Goal: Task Accomplishment & Management: Use online tool/utility

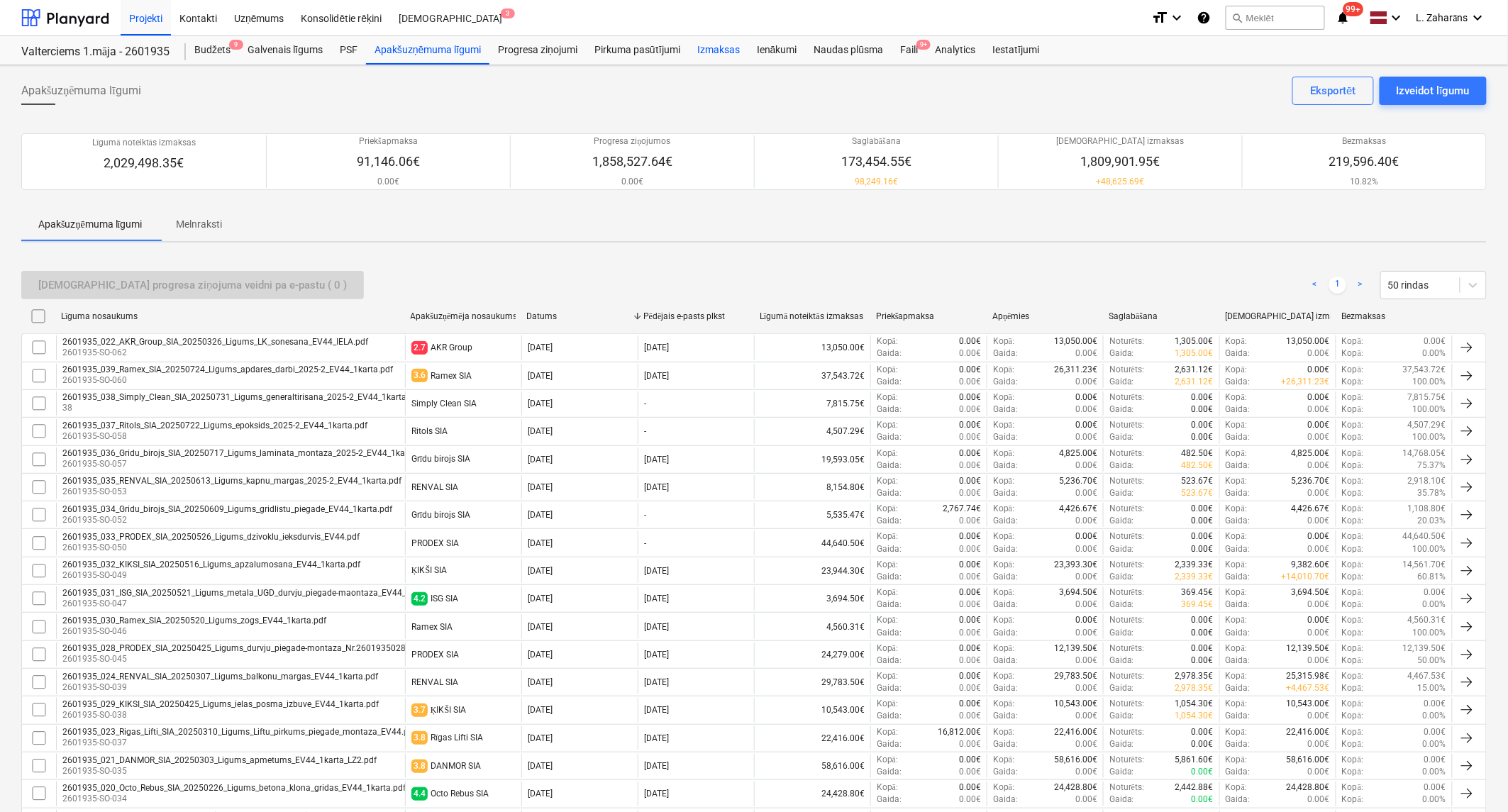
drag, startPoint x: 700, startPoint y: 51, endPoint x: 707, endPoint y: 63, distance: 13.9
click at [701, 51] on div "Izmaksas" at bounding box center [718, 51] width 60 height 28
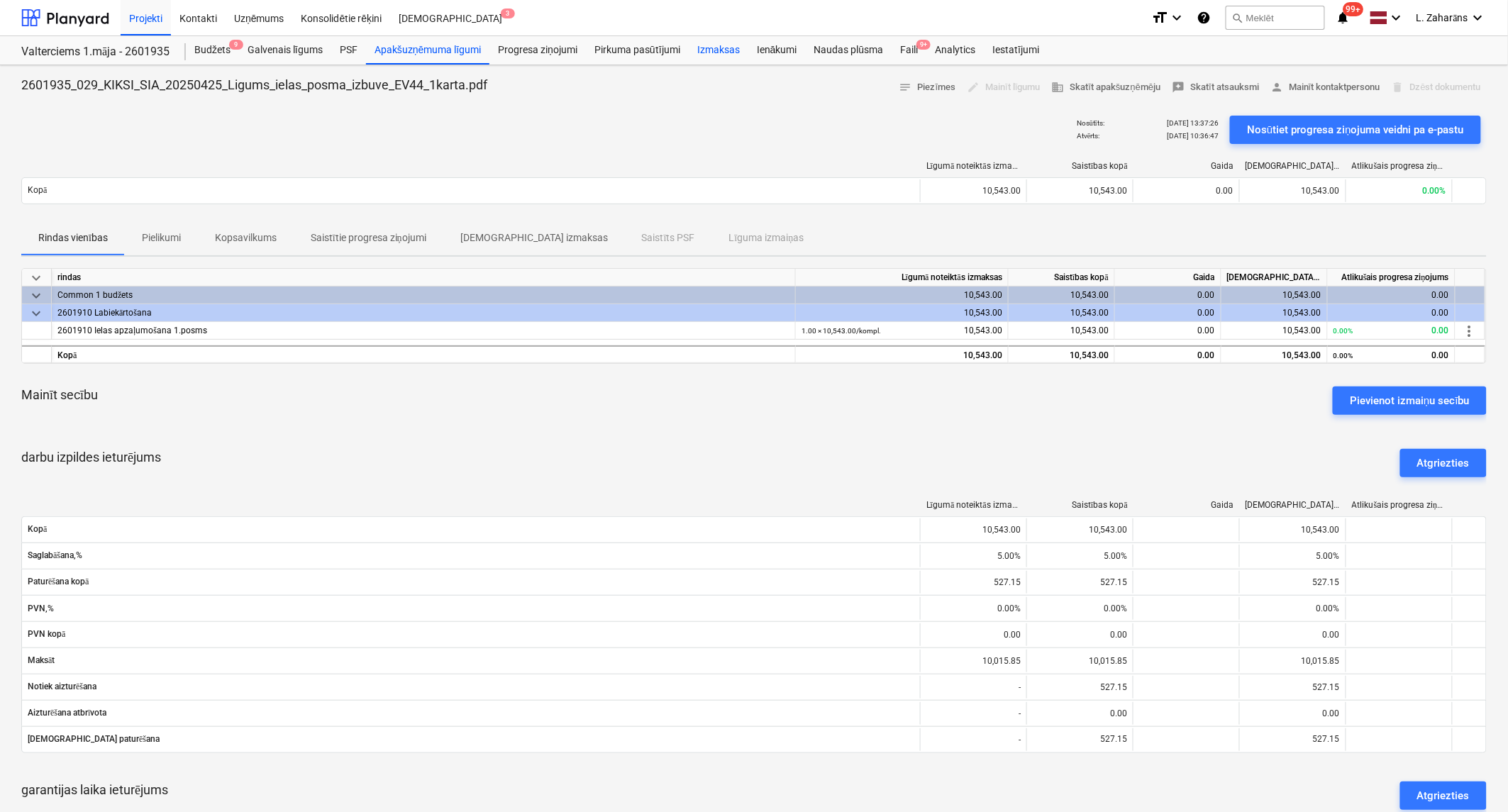
click at [703, 55] on div "Izmaksas" at bounding box center [718, 51] width 60 height 28
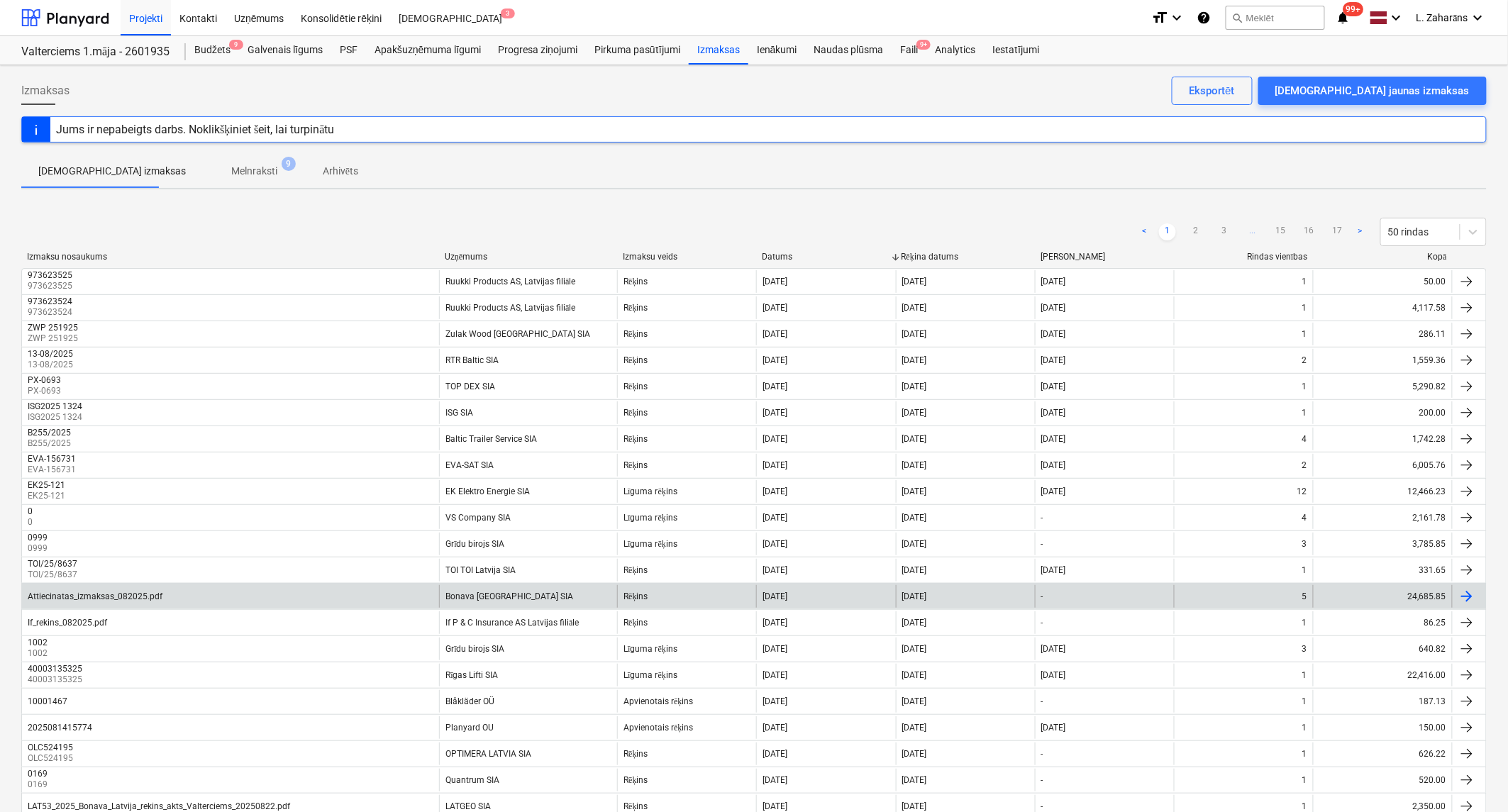
click at [244, 594] on div "Attiecinatas_izmaksas_082025.pdf" at bounding box center [231, 596] width 417 height 22
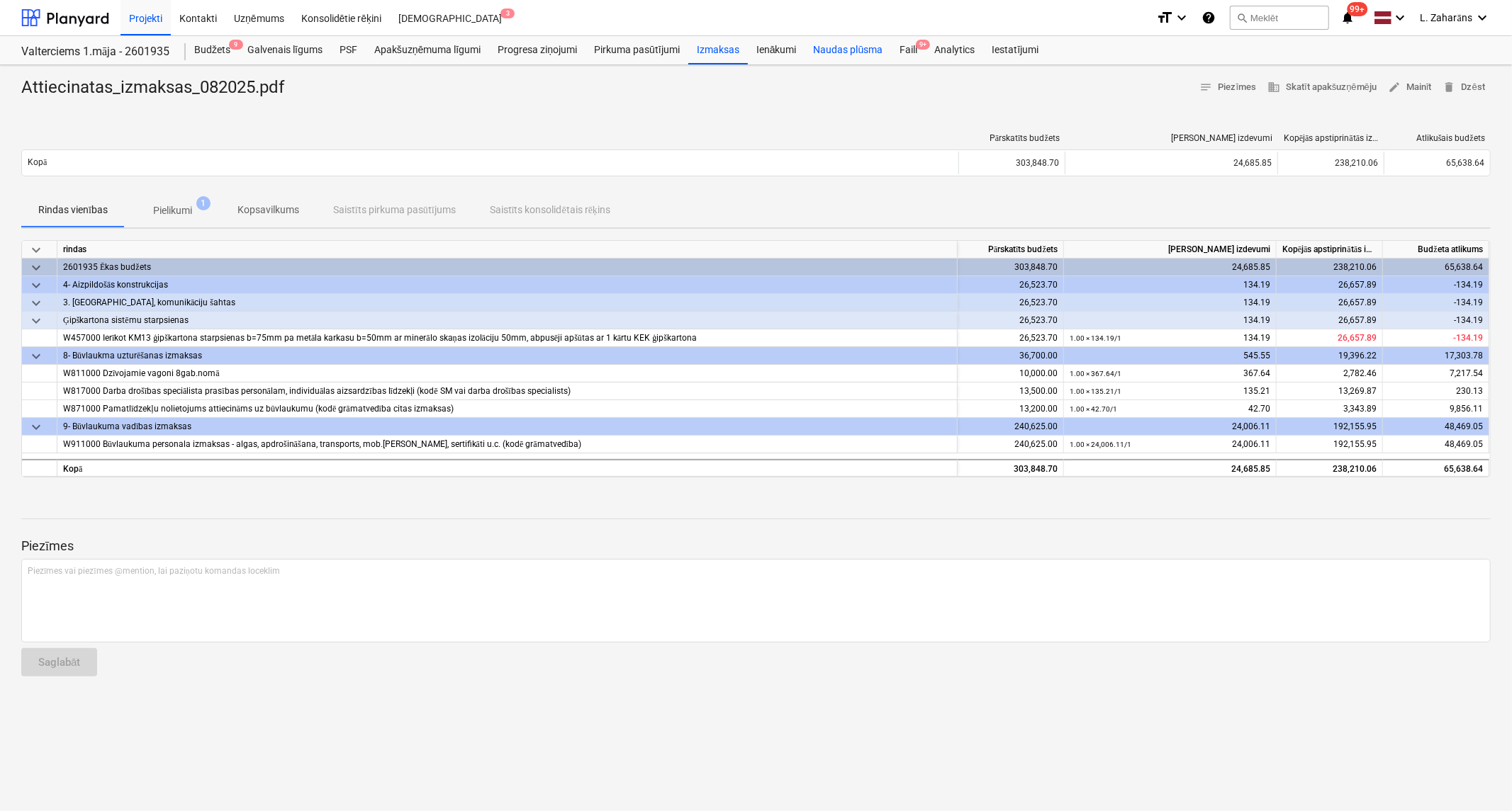
drag, startPoint x: 906, startPoint y: 44, endPoint x: 875, endPoint y: 61, distance: 35.4
click at [906, 44] on div "Faili 9+" at bounding box center [908, 51] width 35 height 28
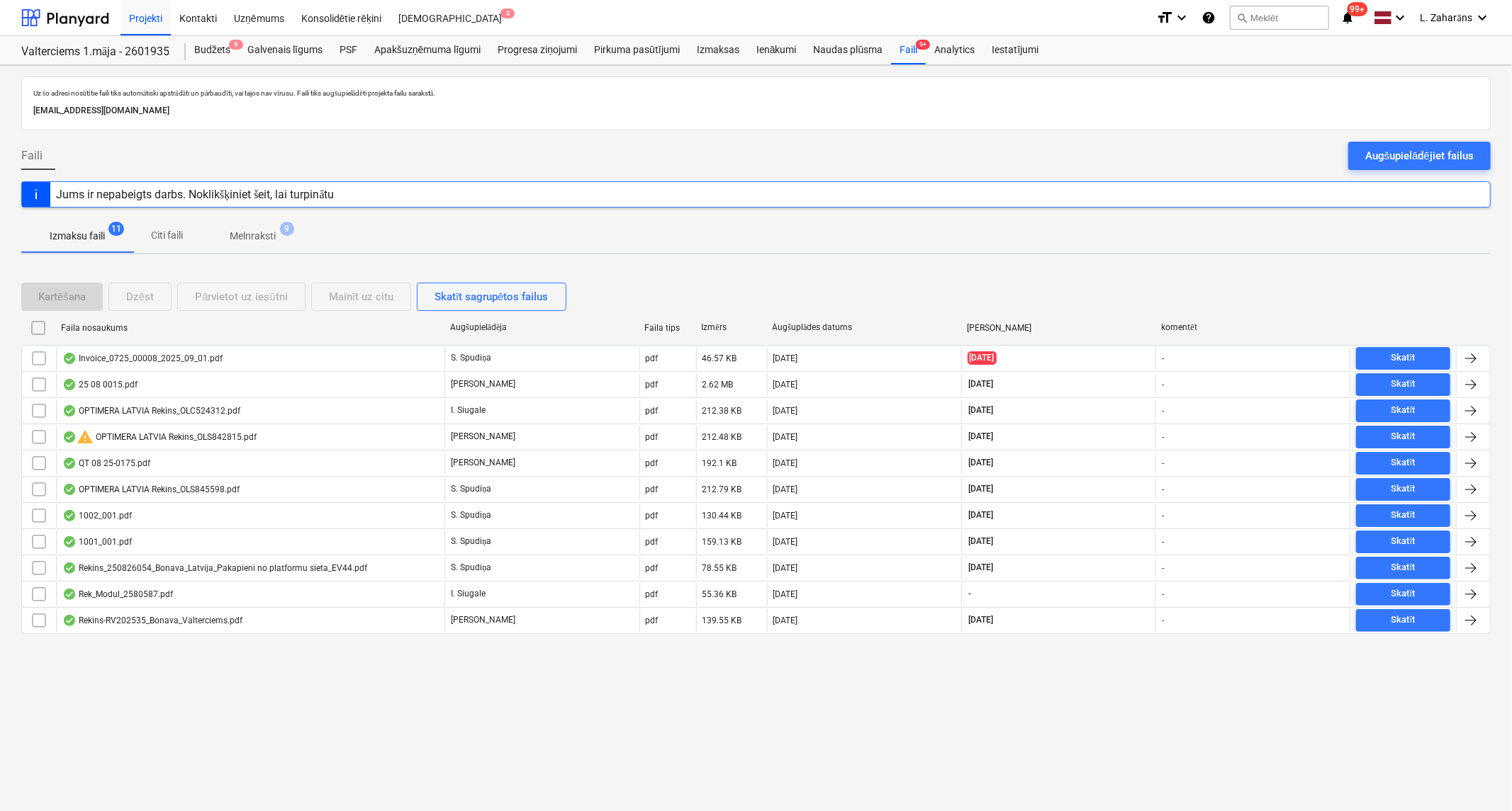
click at [243, 228] on span "Melnraksti 9" at bounding box center [252, 236] width 103 height 25
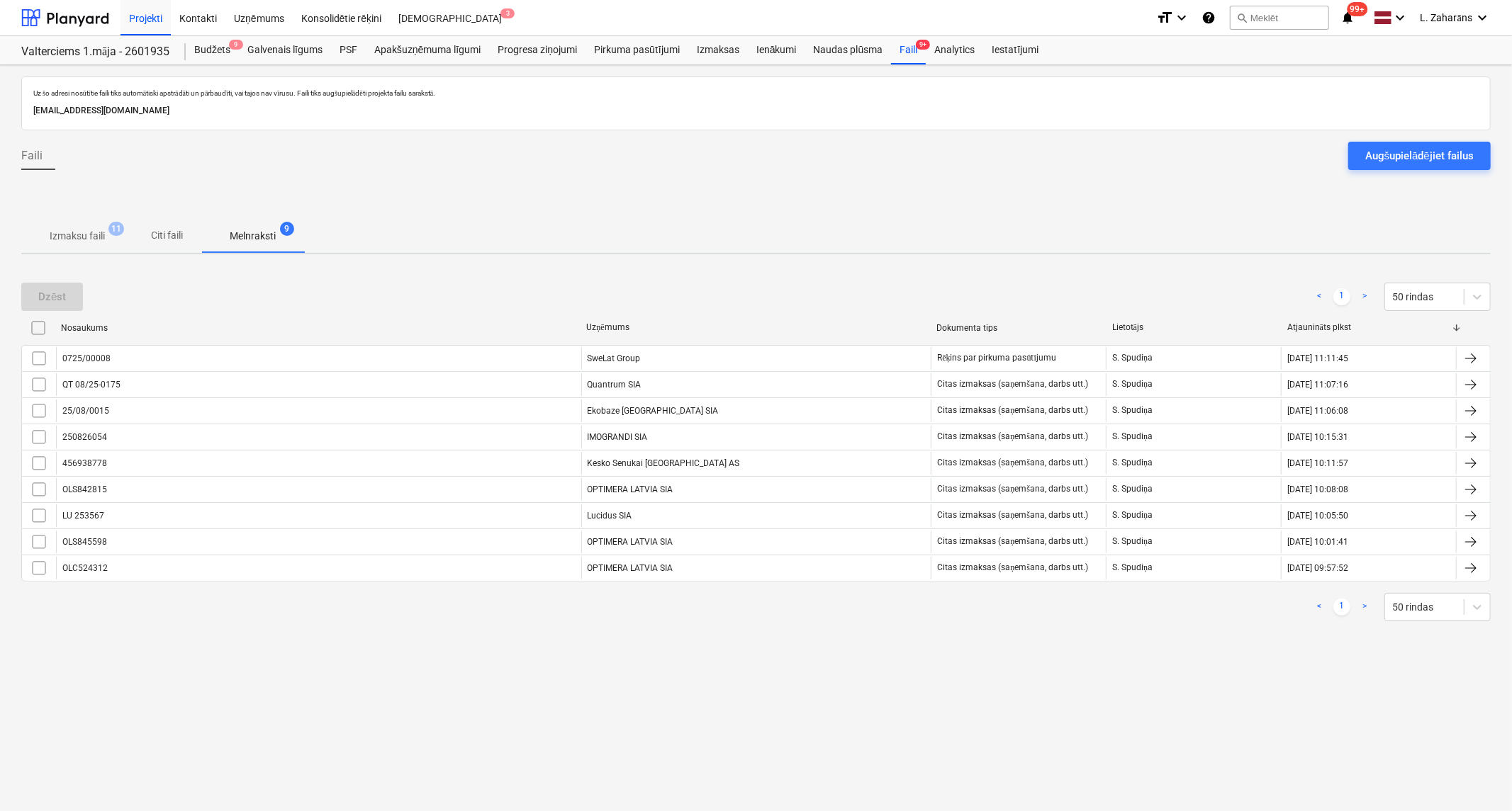
click at [73, 228] on p "Izmaksu faili" at bounding box center [77, 236] width 55 height 15
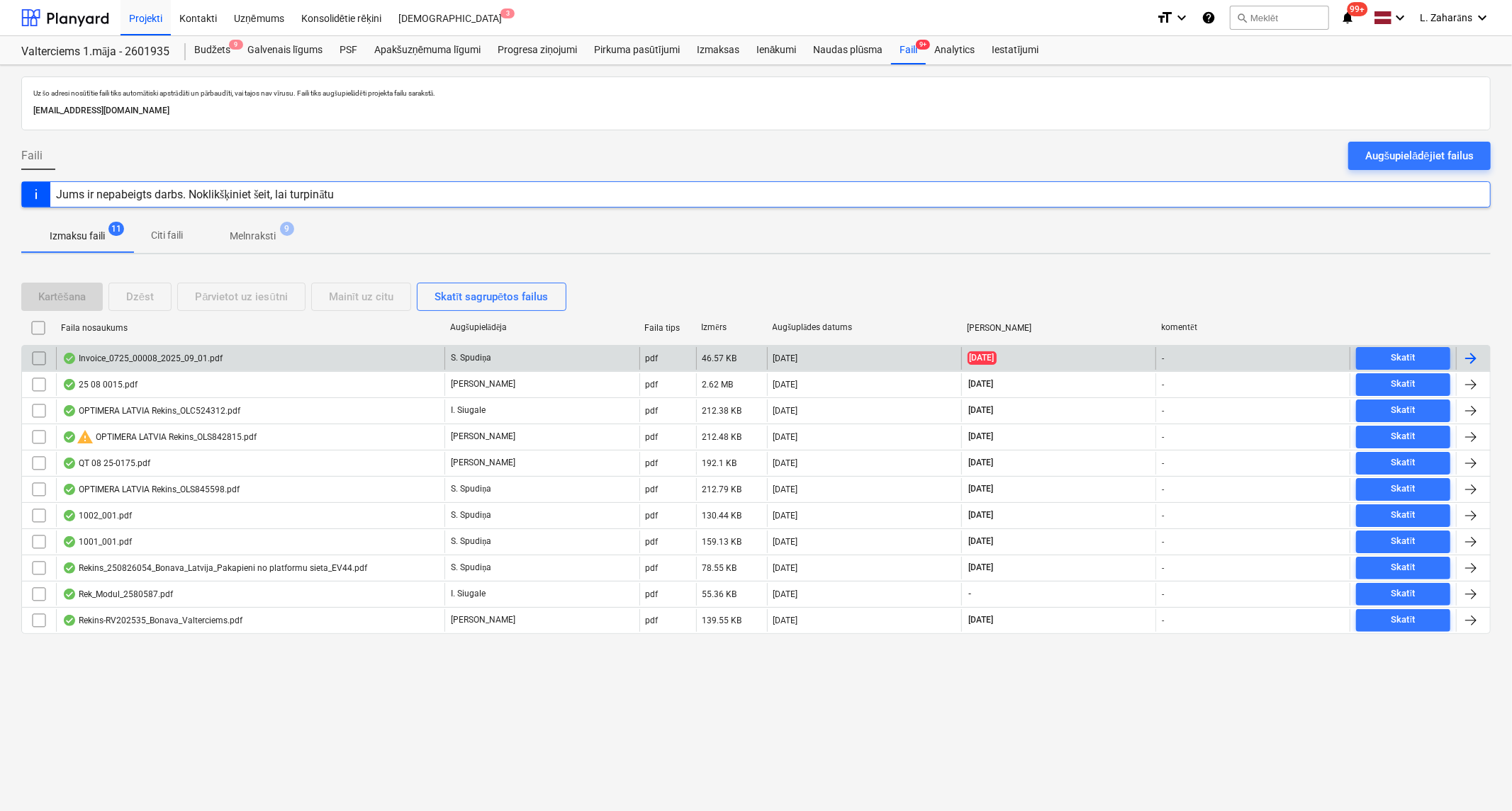
click at [107, 353] on div "Invoice_0725_00008_2025_09_01.pdf" at bounding box center [142, 358] width 160 height 11
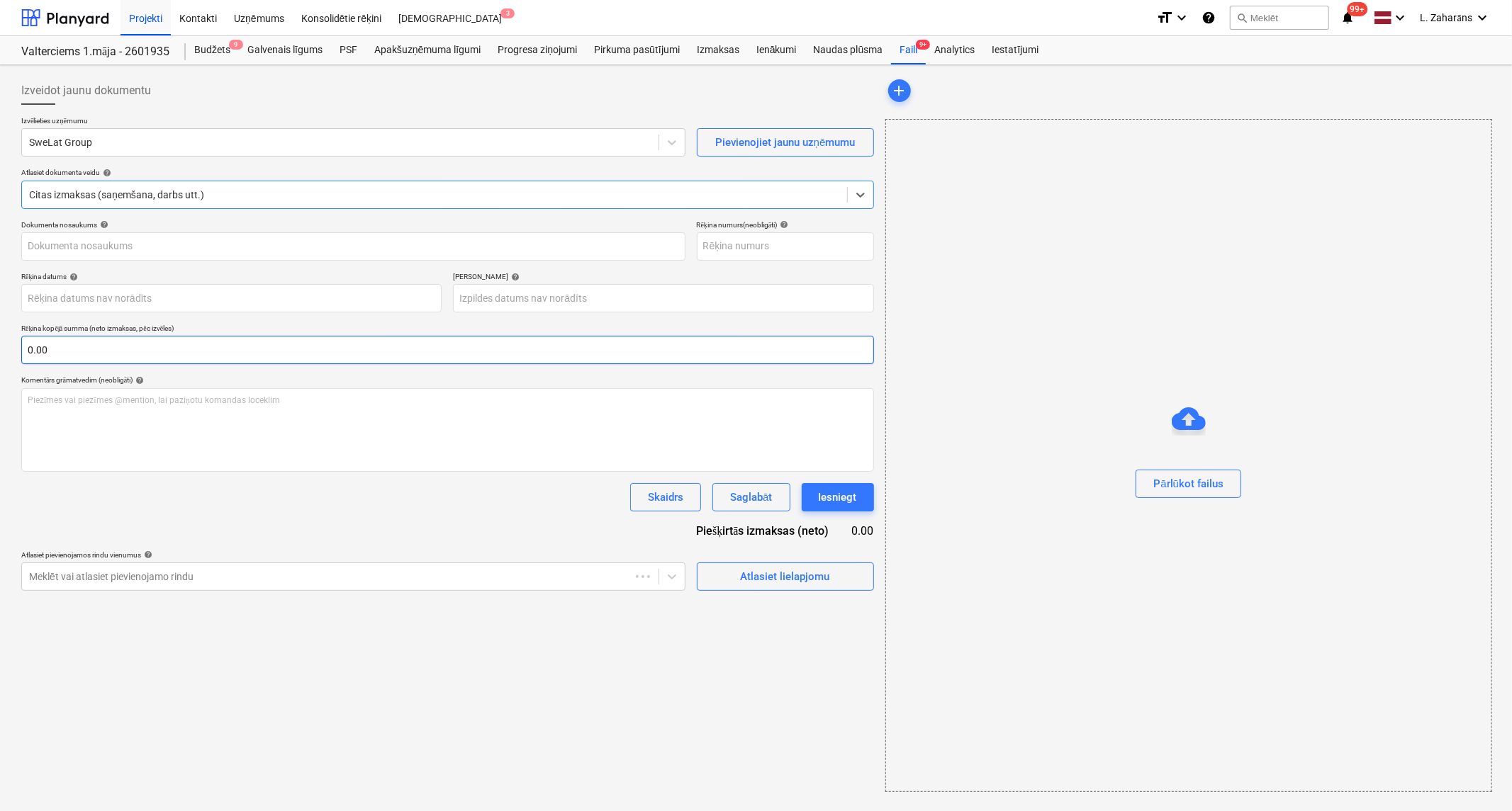
type input "0725/00008"
type input "[DATE]"
type input "02 Jun 2025"
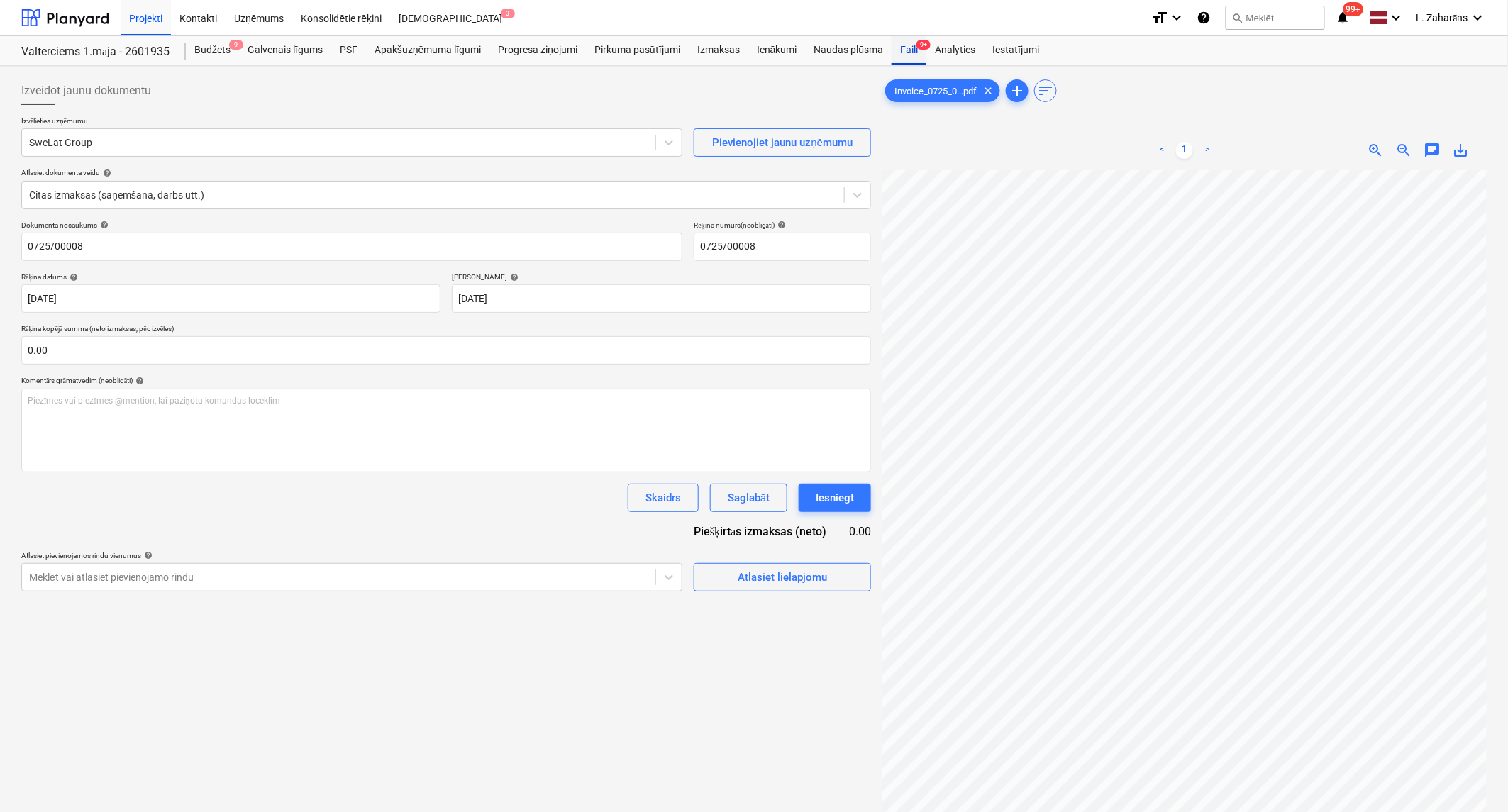
click at [909, 47] on div "Faili 9+" at bounding box center [909, 51] width 35 height 28
